Goal: Task Accomplishment & Management: Manage account settings

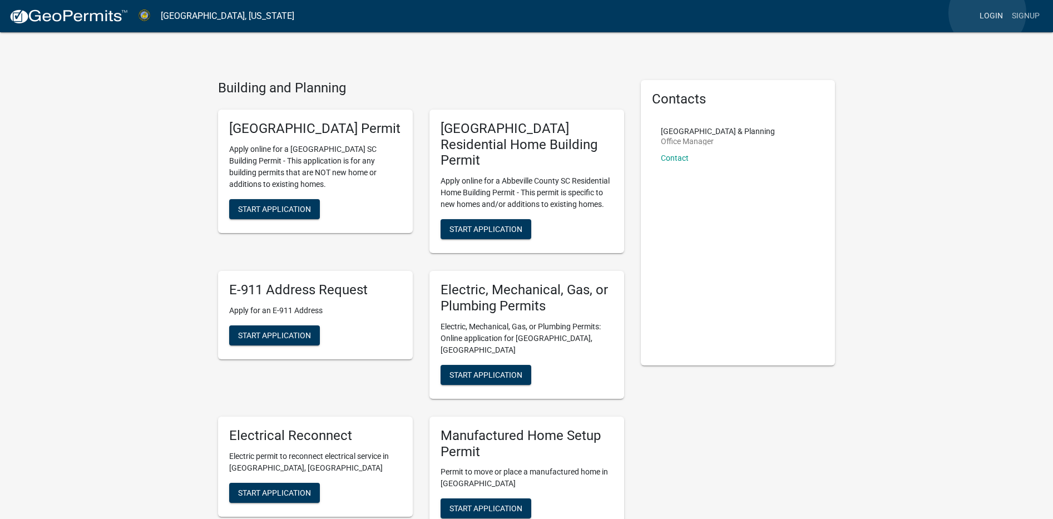
click at [987, 13] on link "Login" at bounding box center [991, 16] width 32 height 21
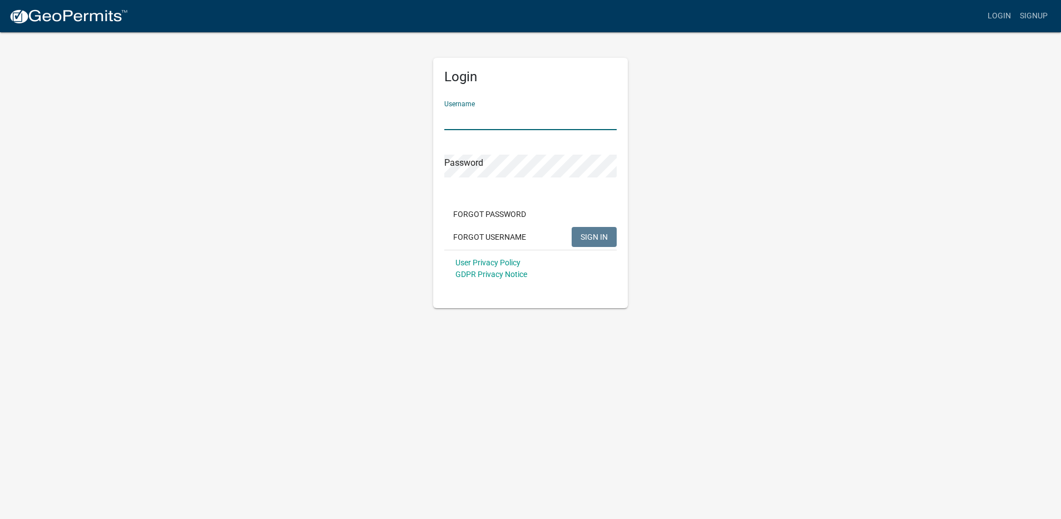
click at [475, 118] on input "Username" at bounding box center [530, 118] width 172 height 23
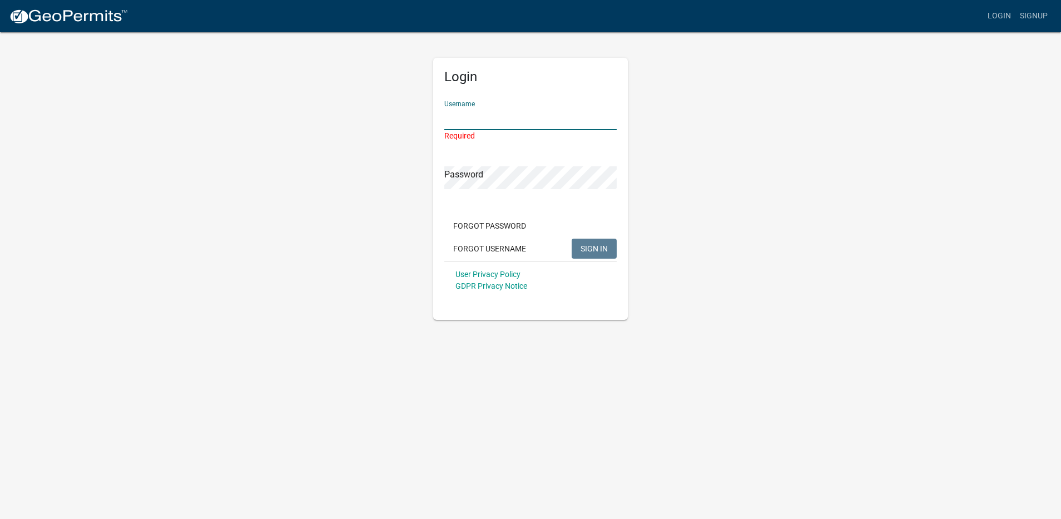
type input "AIR-TECHCOMFORT"
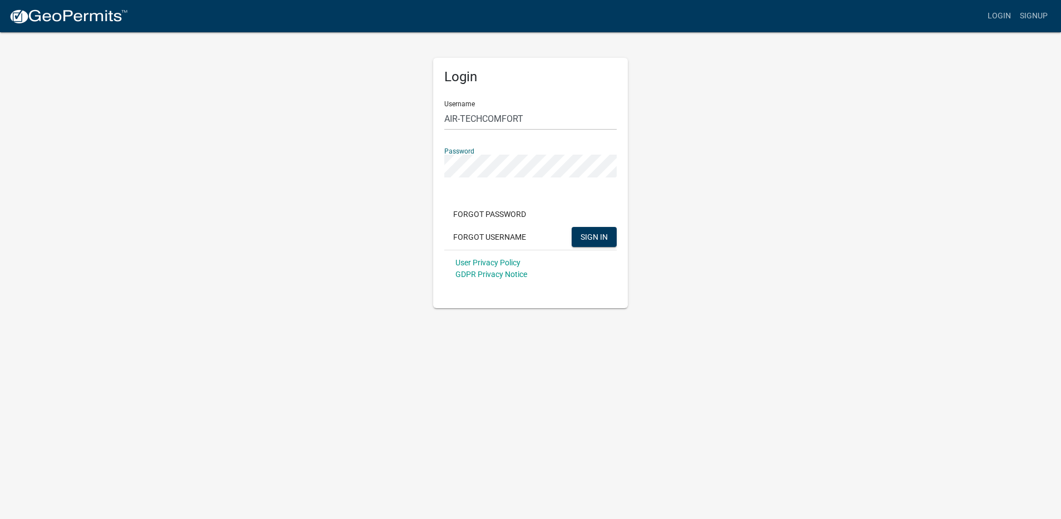
click at [461, 188] on form "Username AIR-TECHCOMFORT Password Forgot Password Forgot Username SIGN IN User …" at bounding box center [530, 189] width 172 height 195
click at [590, 239] on span "SIGN IN" at bounding box center [594, 236] width 27 height 9
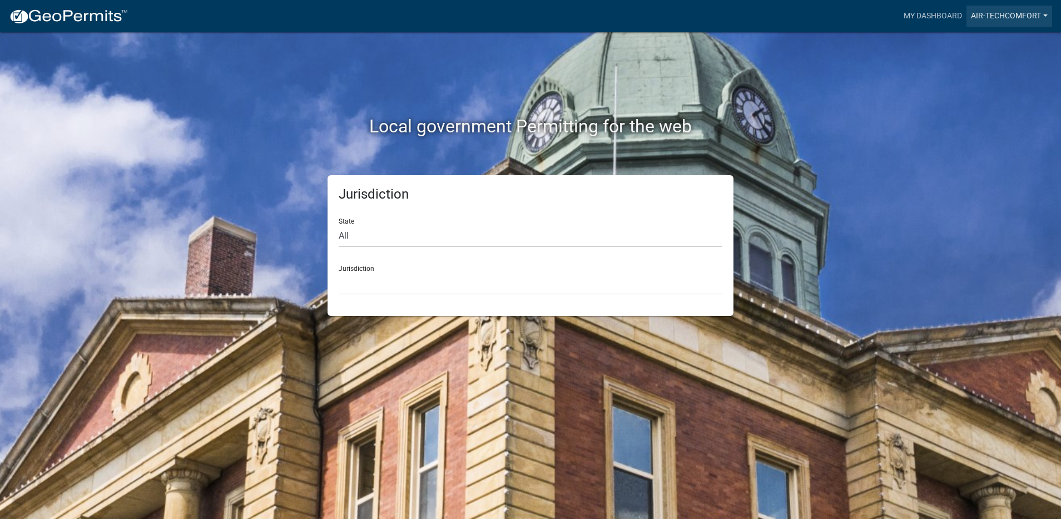
click at [1009, 17] on link "AIR-TECHCOMFORT" at bounding box center [1010, 16] width 86 height 21
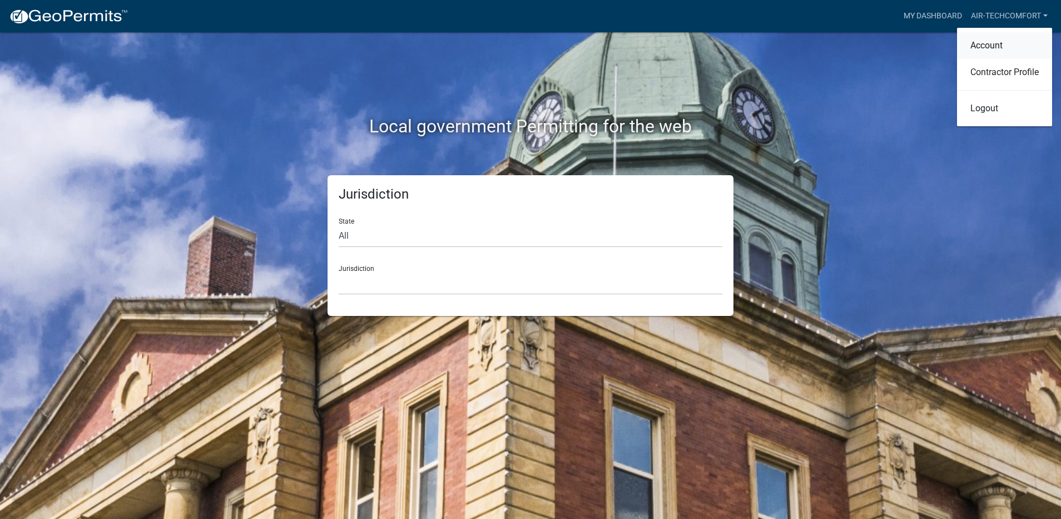
click at [990, 43] on link "Account" at bounding box center [1004, 45] width 95 height 27
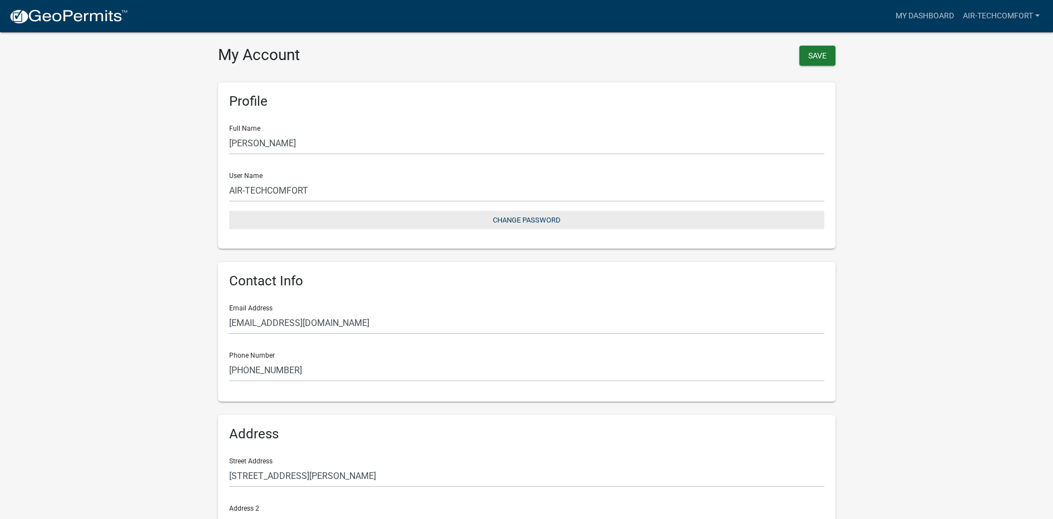
click at [528, 222] on button "Change Password" at bounding box center [526, 220] width 595 height 18
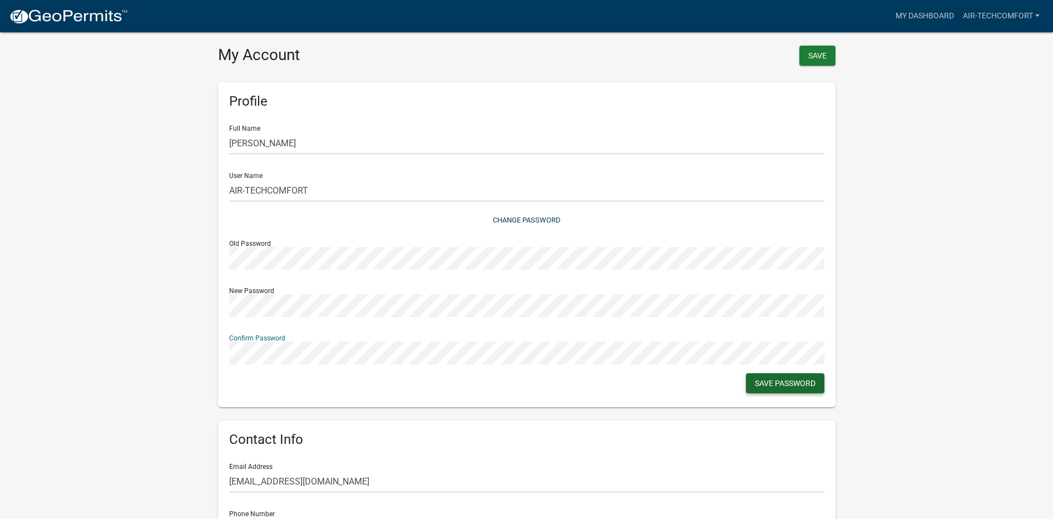
click at [775, 384] on button "Save Password" at bounding box center [785, 383] width 78 height 20
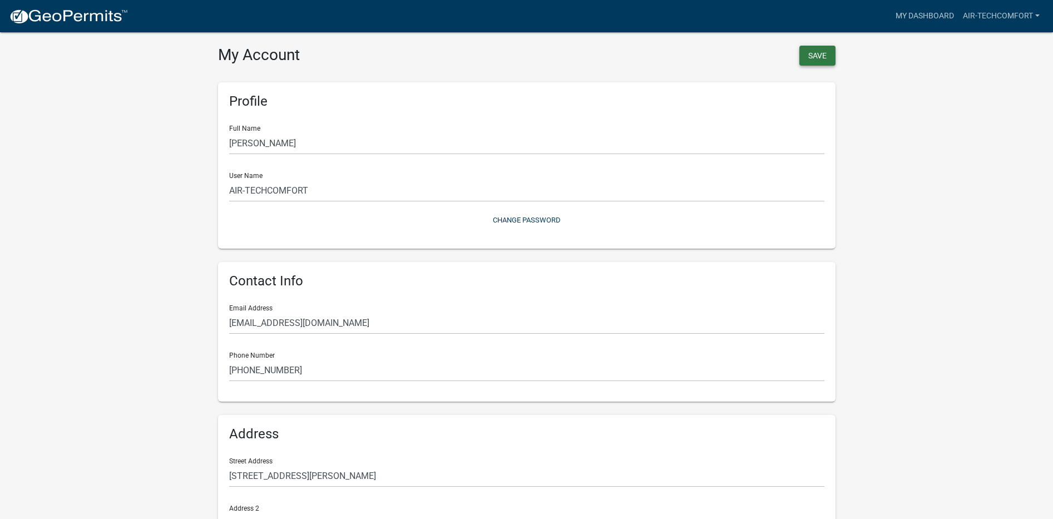
click at [820, 51] on button "Save" at bounding box center [817, 56] width 36 height 20
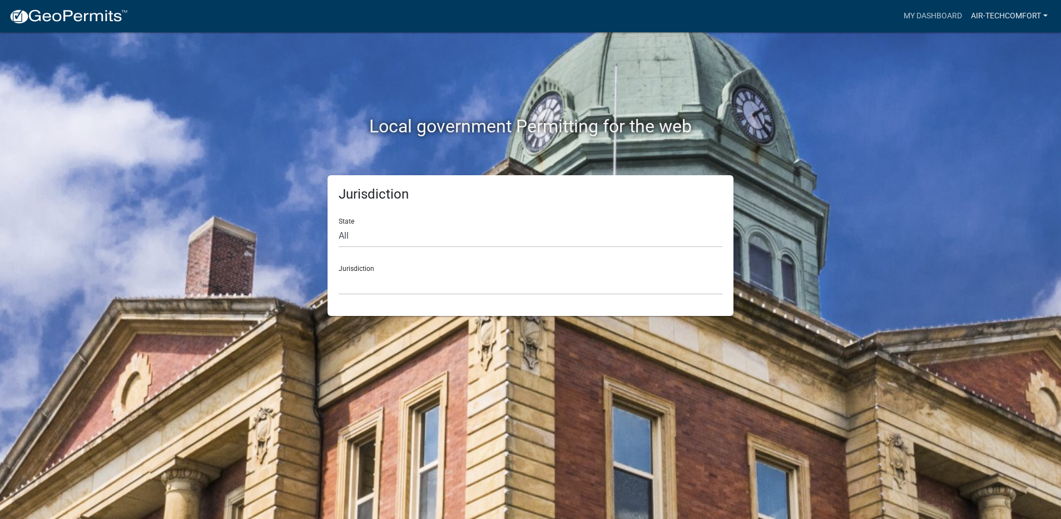
click at [1016, 17] on link "AIR-TECHCOMFORT" at bounding box center [1010, 16] width 86 height 21
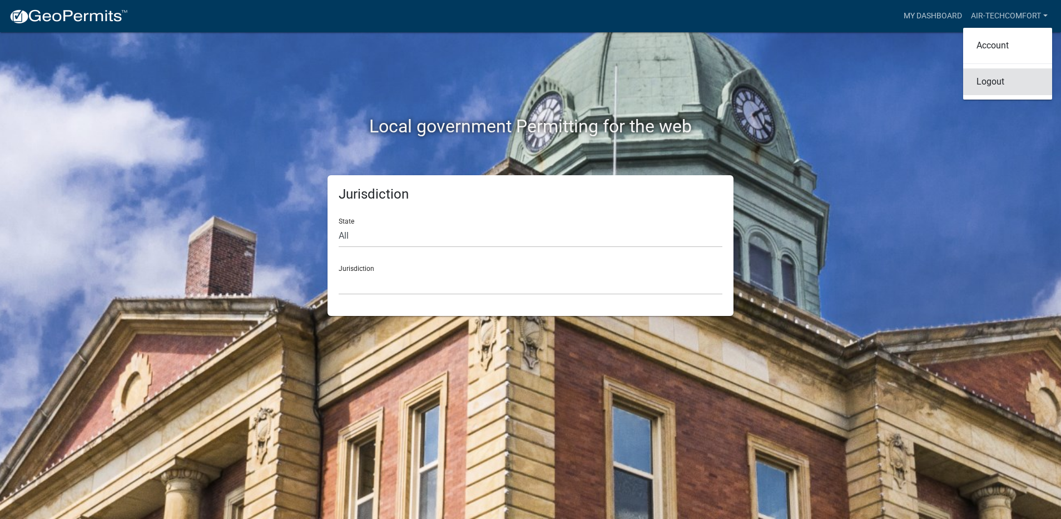
click at [999, 82] on link "Logout" at bounding box center [1007, 81] width 89 height 27
